Goal: Find specific page/section: Find specific page/section

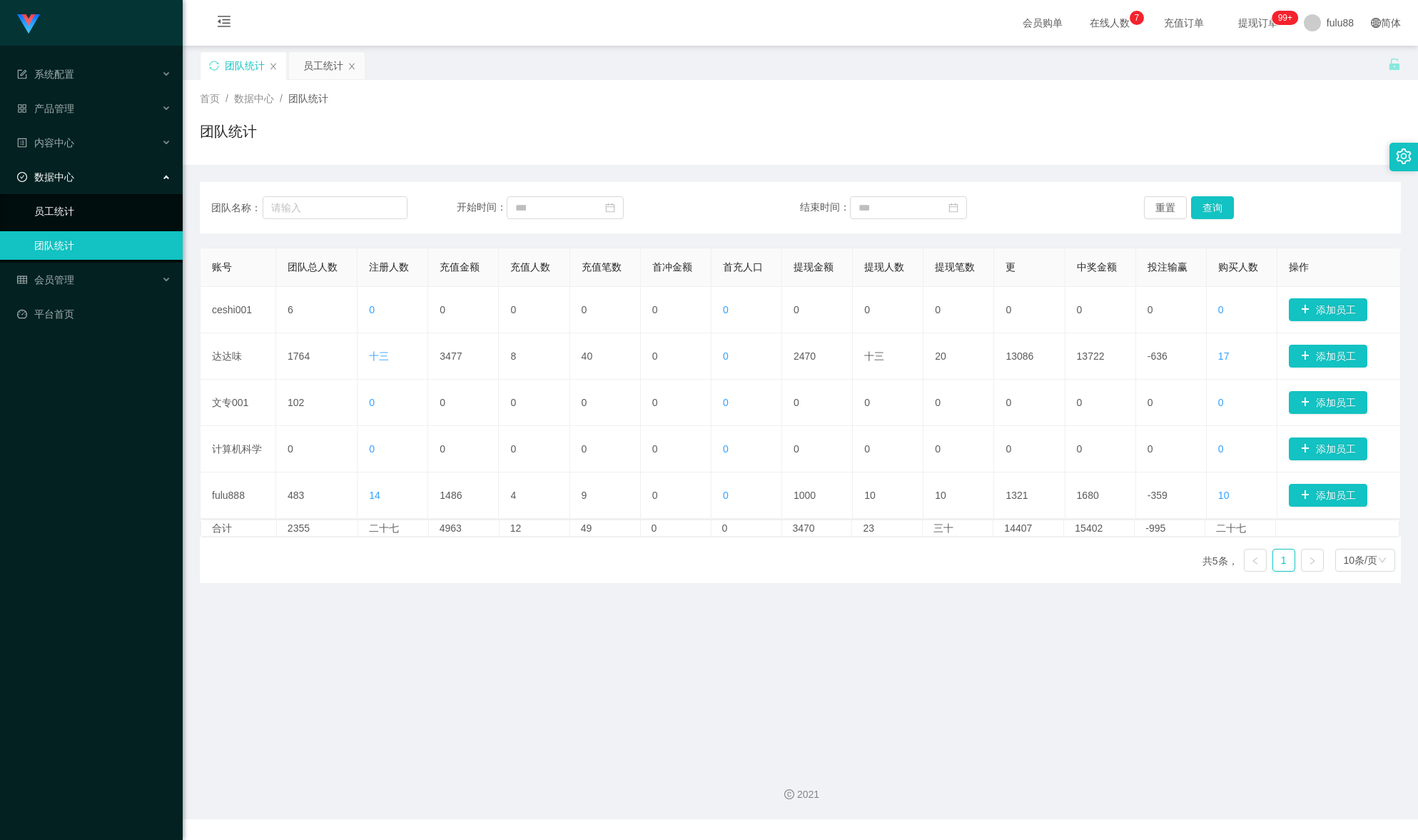
click at [100, 209] on link "员工统计" at bounding box center [102, 211] width 137 height 29
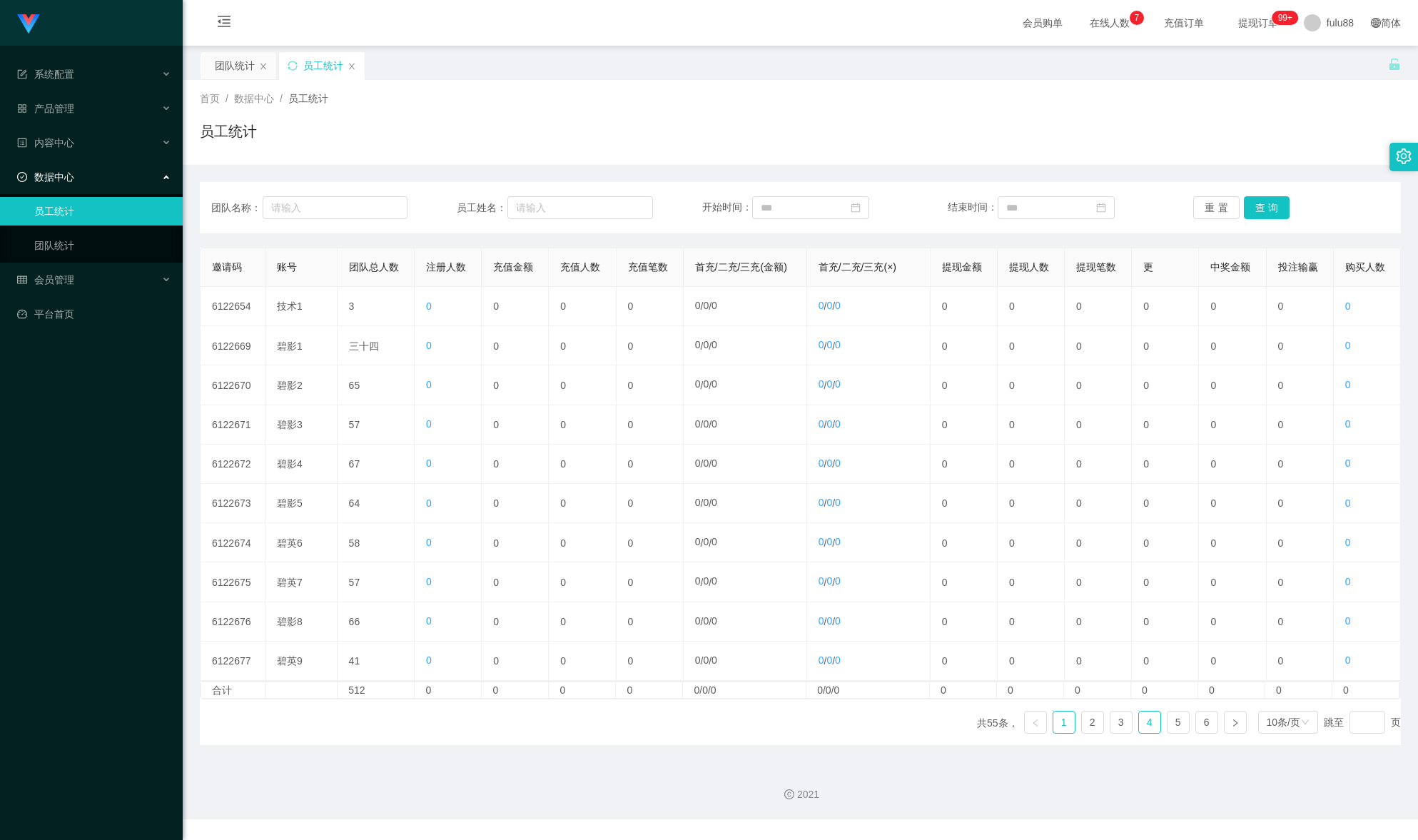
click at [1145, 733] on link "4" at bounding box center [1150, 723] width 22 height 22
click at [100, 238] on link "团队统计" at bounding box center [102, 245] width 137 height 29
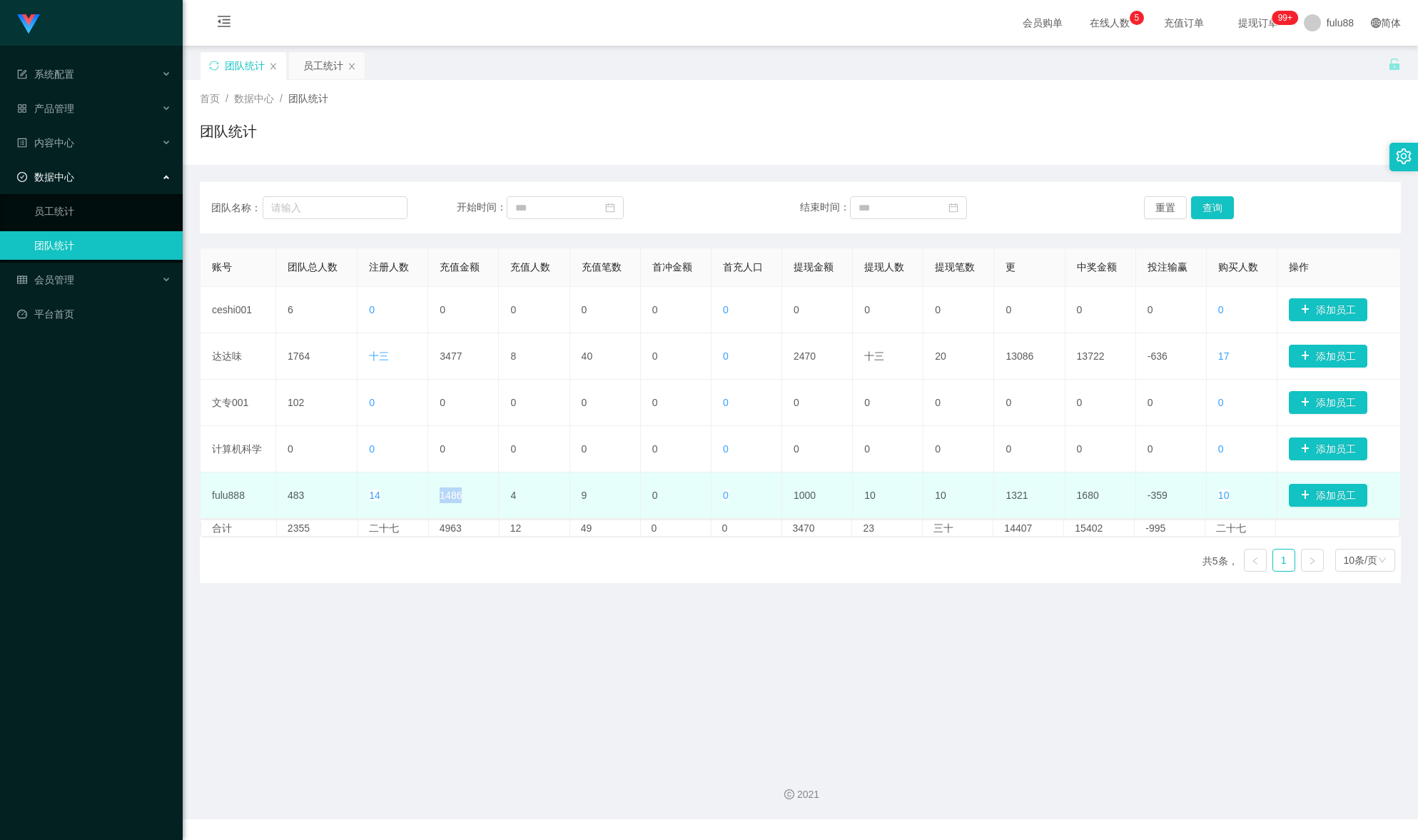
drag, startPoint x: 467, startPoint y: 498, endPoint x: 438, endPoint y: 499, distance: 29.0
click at [437, 499] on td "1486" at bounding box center [463, 495] width 70 height 46
copy font "1486"
